Goal: Obtain resource: Obtain resource

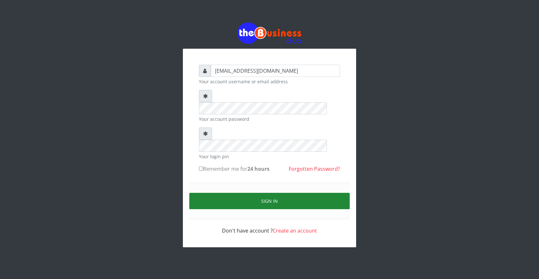
click at [267, 193] on button "Sign in" at bounding box center [269, 201] width 160 height 16
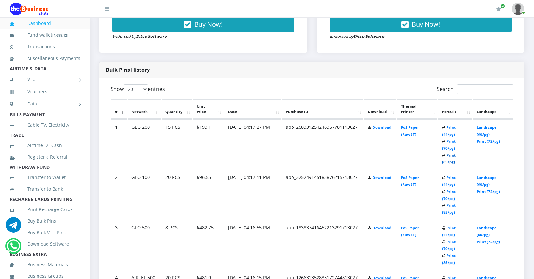
click at [445, 161] on link "Print (85/pg)" at bounding box center [449, 159] width 14 height 12
click at [444, 212] on link "Print (85/pg)" at bounding box center [449, 209] width 14 height 12
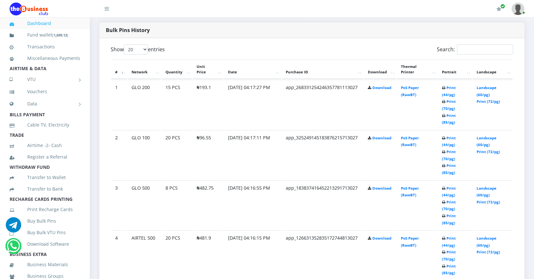
scroll to position [376, 0]
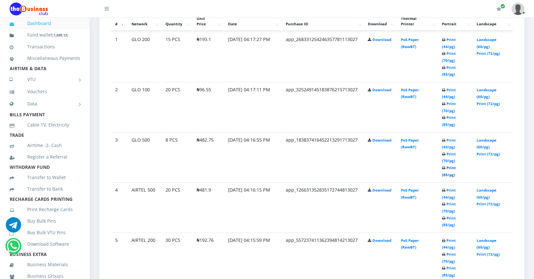
click at [446, 175] on link "Print (85/pg)" at bounding box center [449, 171] width 14 height 12
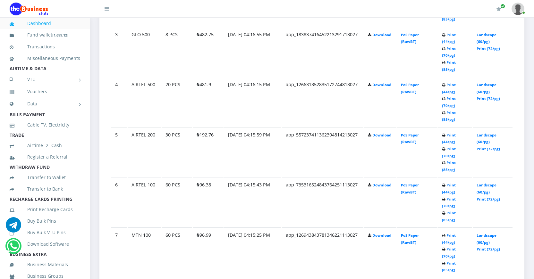
scroll to position [472, 0]
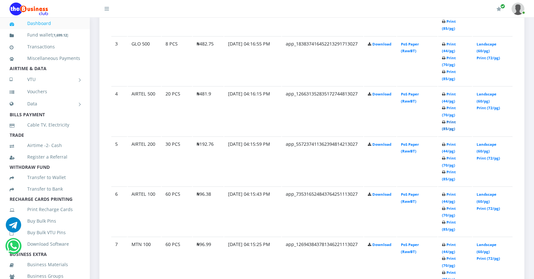
click at [445, 128] on link "Print (85/pg)" at bounding box center [449, 126] width 14 height 12
